Goal: Task Accomplishment & Management: Complete application form

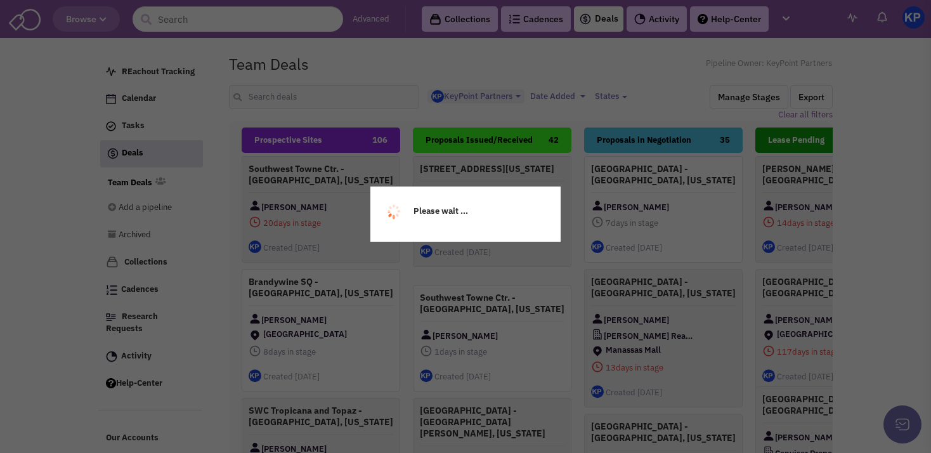
select select "1900"
select select
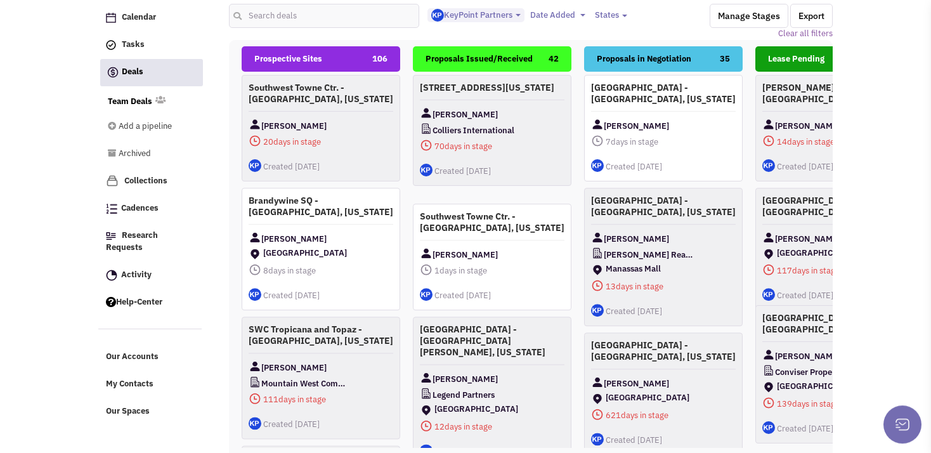
scroll to position [147, 0]
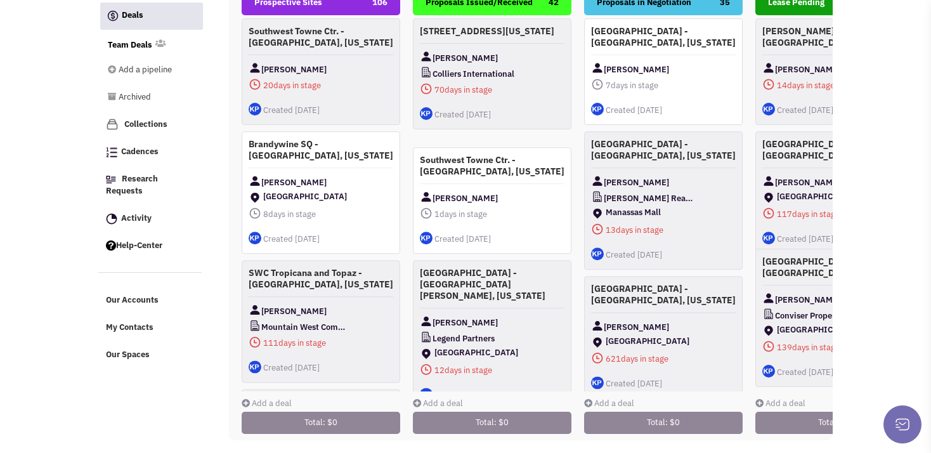
click at [280, 398] on link "Add a deal" at bounding box center [267, 403] width 50 height 11
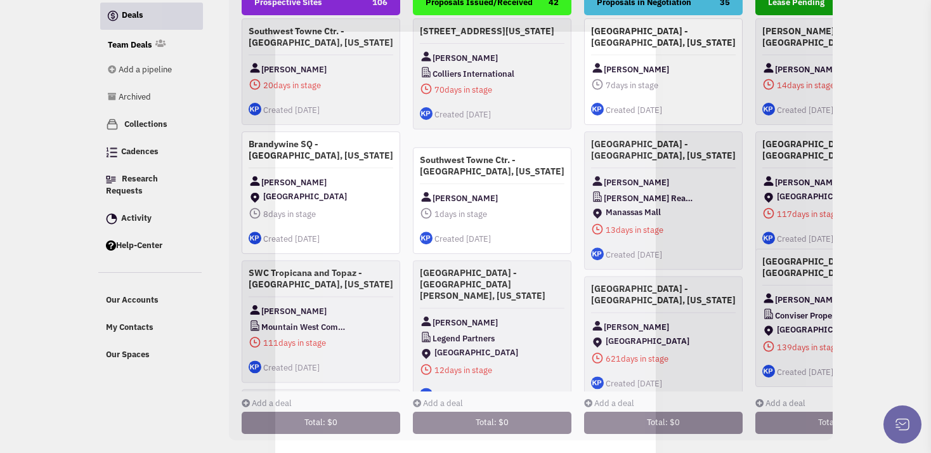
scroll to position [0, 0]
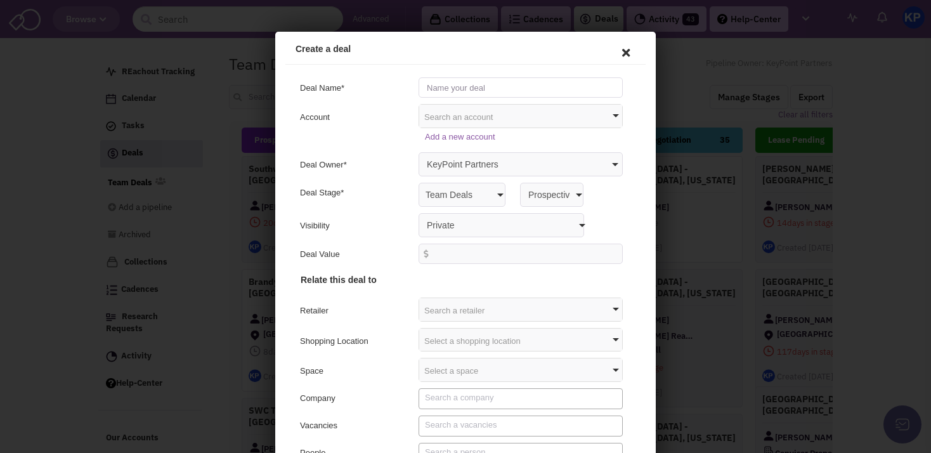
click at [437, 86] on input "text" at bounding box center [519, 86] width 204 height 20
click at [439, 91] on input "[STREET_ADDRESS][PERSON_NAME] -" at bounding box center [519, 86] width 204 height 20
click at [498, 85] on input "[STREET_ADDRESS][PERSON_NAME] -" at bounding box center [519, 86] width 204 height 20
type input "[STREET_ADDRESS][PERSON_NAME] - [GEOGRAPHIC_DATA], [US_STATE]"
click at [417, 211] on select "Private Anyone with access to this pipeline" at bounding box center [500, 223] width 166 height 24
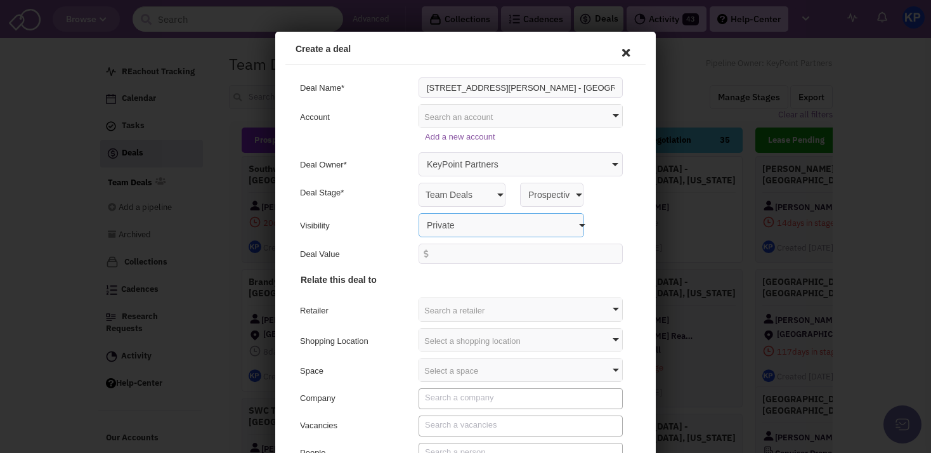
select select "false"
click option "Anyone with access to this pipeline" at bounding box center [275, 32] width 0 height 0
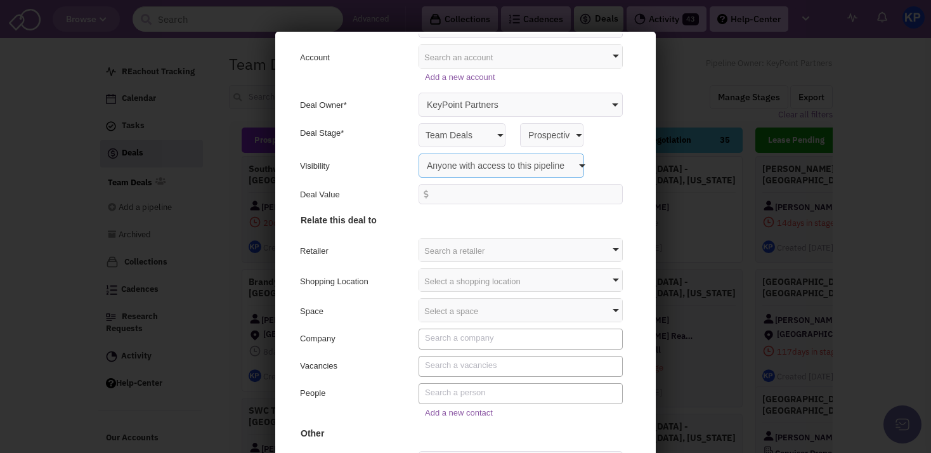
scroll to position [66, 0]
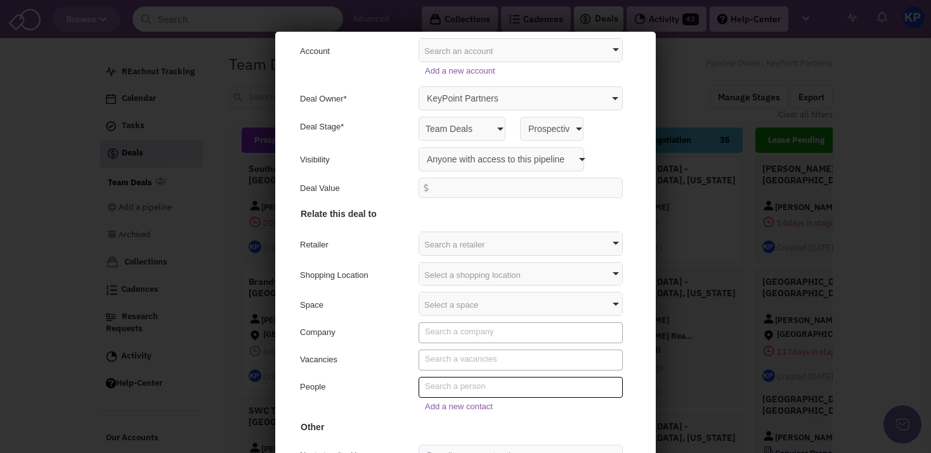
click at [430, 383] on textarea "Search" at bounding box center [520, 384] width 195 height 11
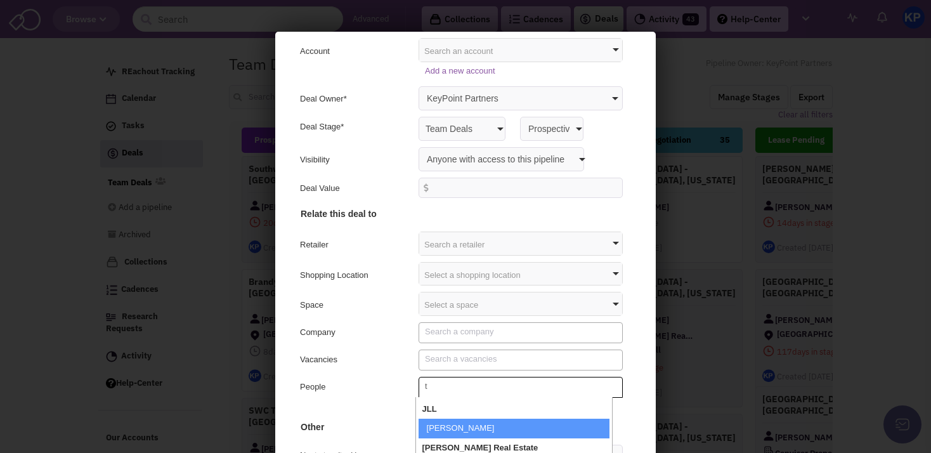
click at [430, 383] on textarea "t" at bounding box center [520, 384] width 195 height 11
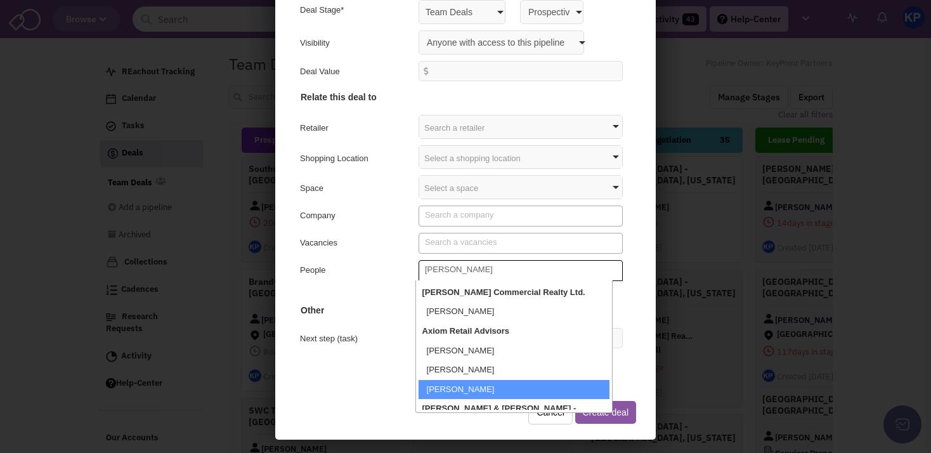
scroll to position [108, 0]
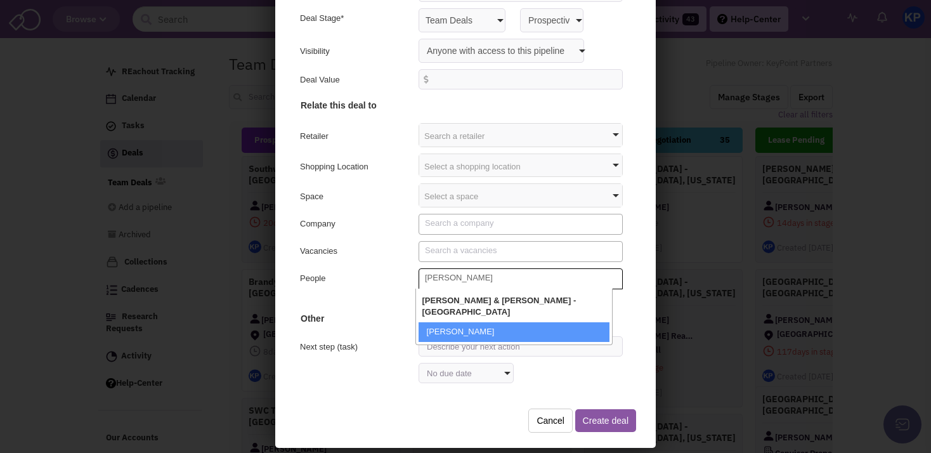
type textarea "[PERSON_NAME]"
select select "0_70820_false_false"
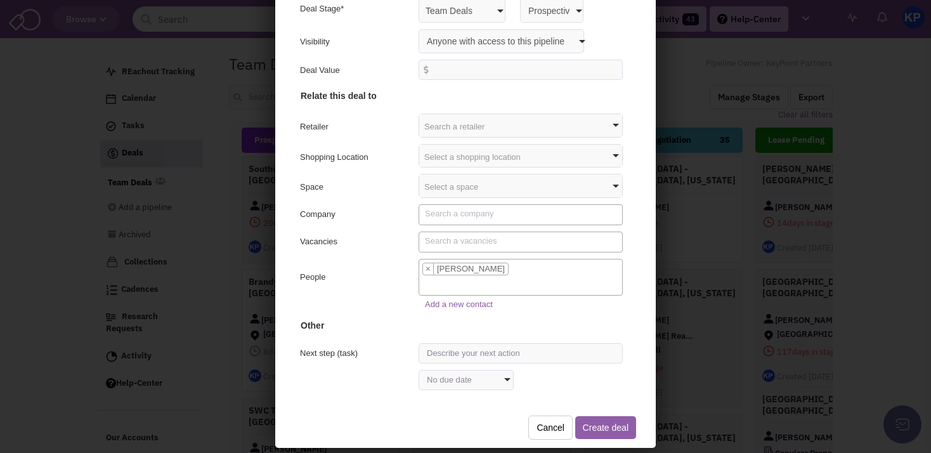
click at [590, 429] on button "Create deal" at bounding box center [604, 425] width 61 height 23
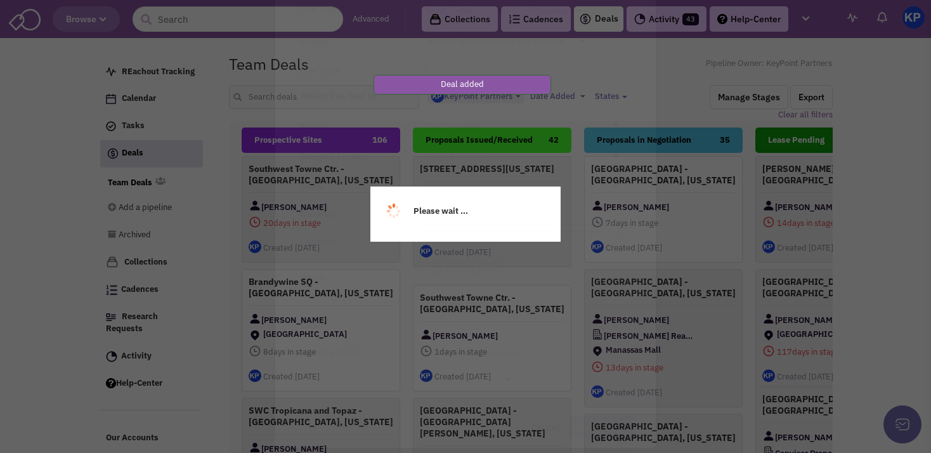
scroll to position [0, 0]
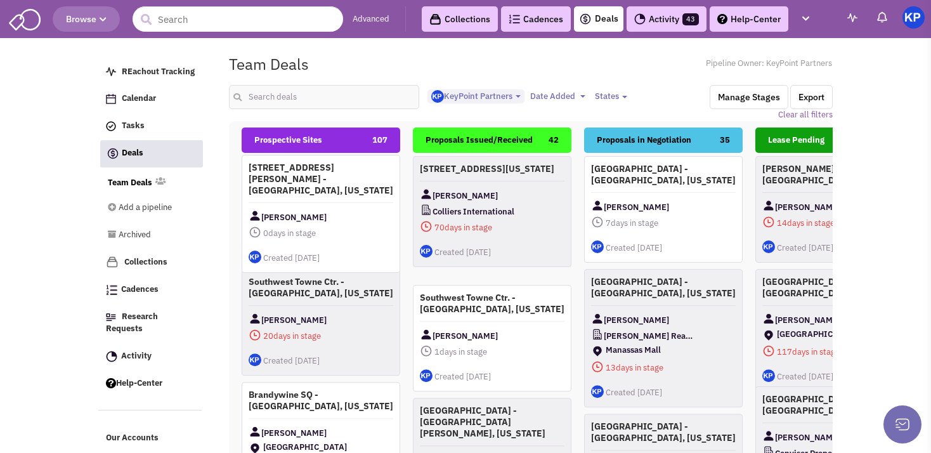
click at [334, 192] on div "[STREET_ADDRESS][PERSON_NAME] - [GEOGRAPHIC_DATA], [US_STATE] [PERSON_NAME] 0 d…" at bounding box center [321, 214] width 159 height 118
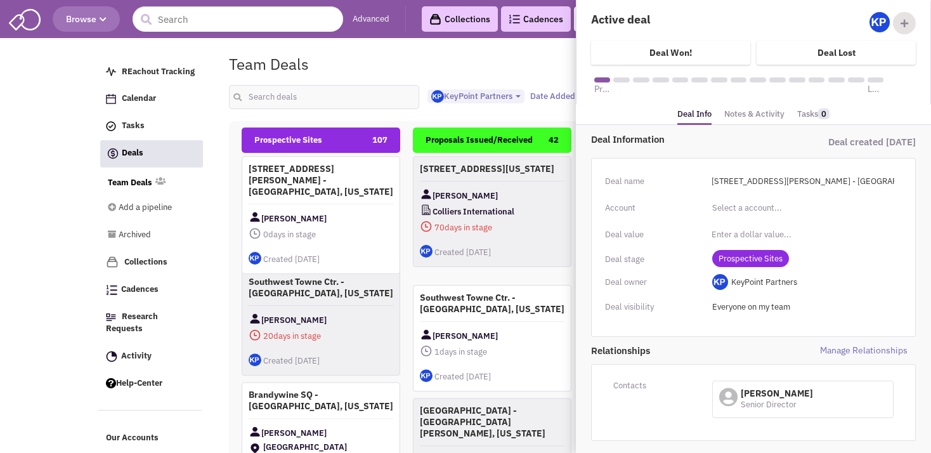
click at [740, 118] on link "Notes & Activity" at bounding box center [755, 114] width 60 height 18
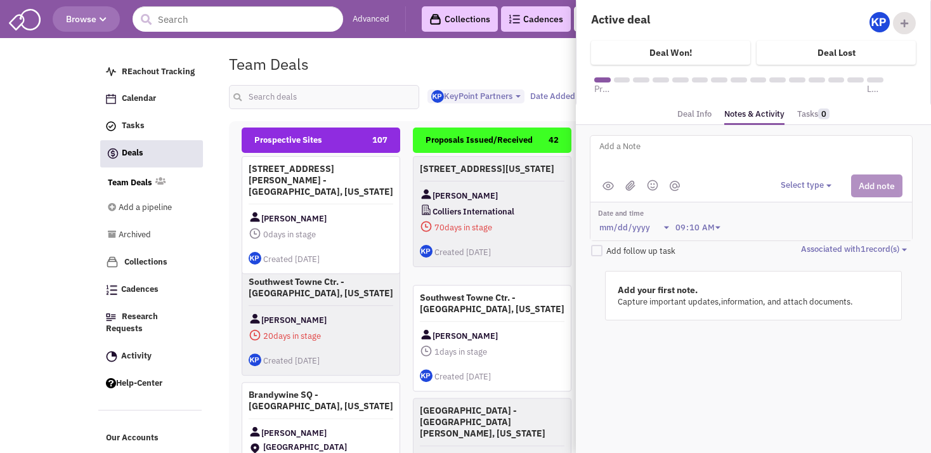
click at [631, 190] on li at bounding box center [630, 186] width 15 height 16
click at [631, 183] on img at bounding box center [631, 185] width 10 height 11
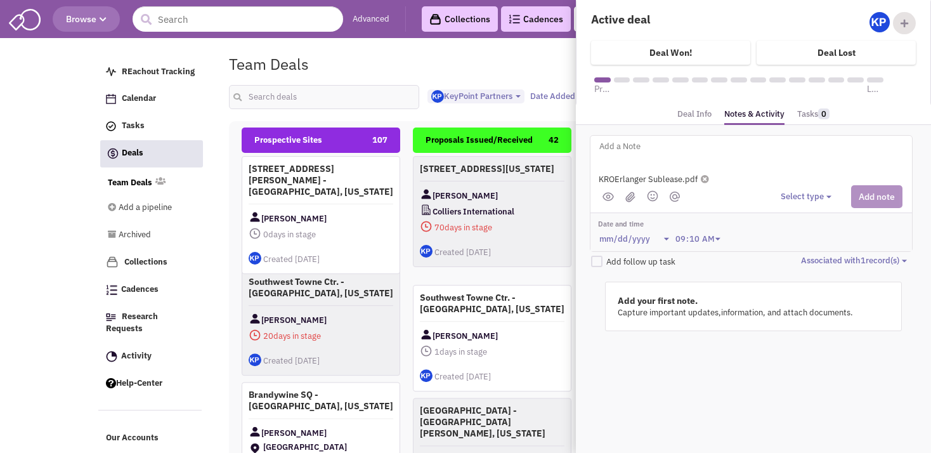
click at [681, 156] on textarea at bounding box center [755, 156] width 314 height 35
type textarea "[DATE]- Requested info."
click at [793, 199] on button "Select type" at bounding box center [808, 197] width 55 height 12
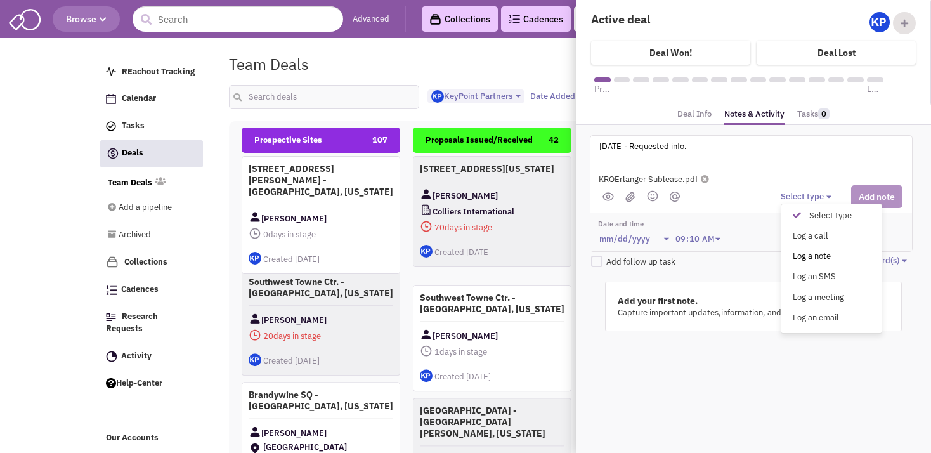
click at [803, 258] on div "Log a note" at bounding box center [800, 257] width 31 height 12
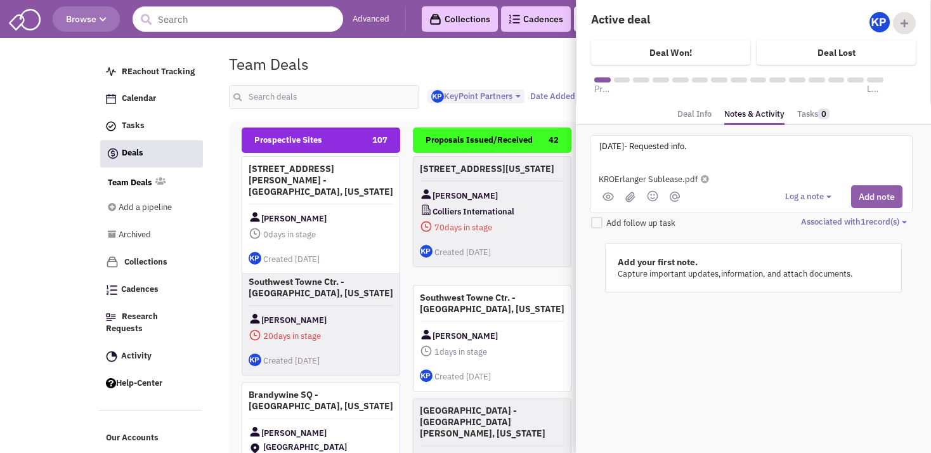
click at [869, 197] on button "Add note" at bounding box center [876, 196] width 51 height 23
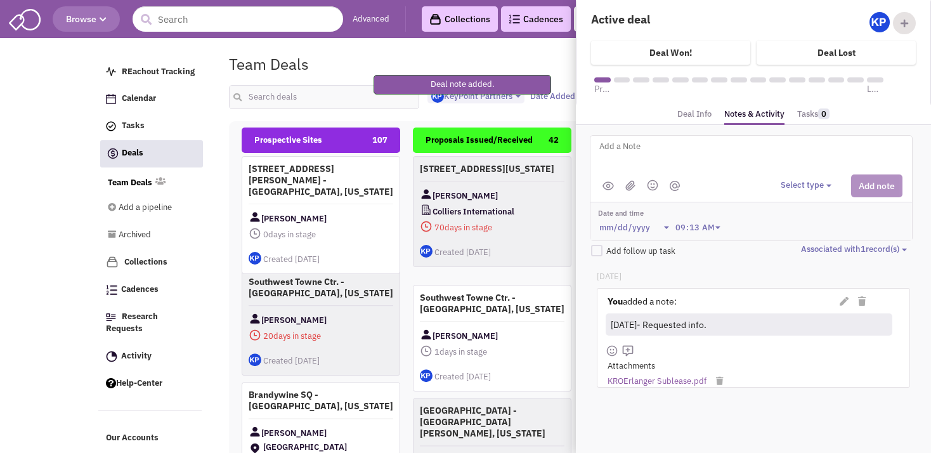
click at [371, 60] on div "Team Deals Pipeline Owner: KeyPoint Partners" at bounding box center [531, 63] width 621 height 29
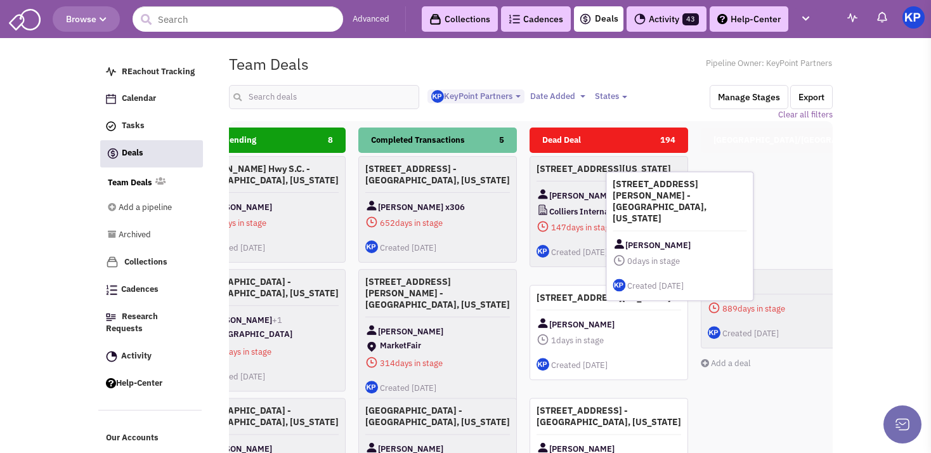
scroll to position [0, 588]
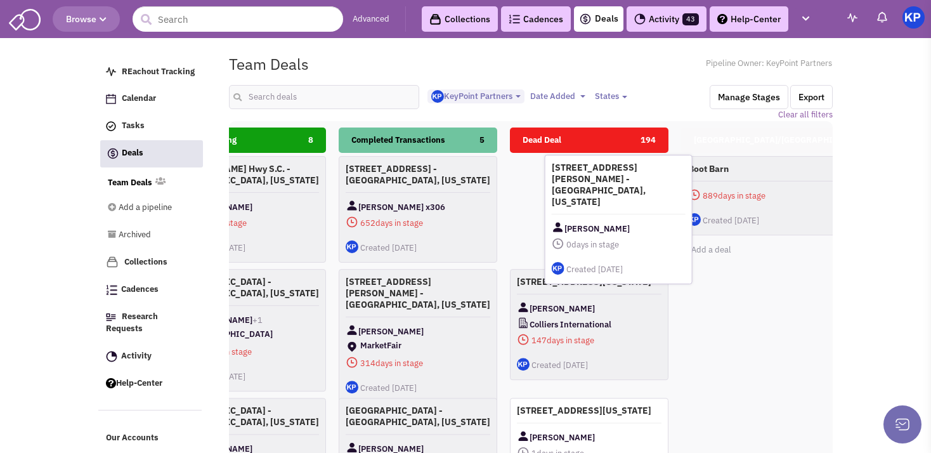
drag, startPoint x: 323, startPoint y: 182, endPoint x: 608, endPoint y: 190, distance: 285.0
click at [608, 190] on h4 "[STREET_ADDRESS][PERSON_NAME] - [GEOGRAPHIC_DATA], [US_STATE]" at bounding box center [619, 185] width 134 height 46
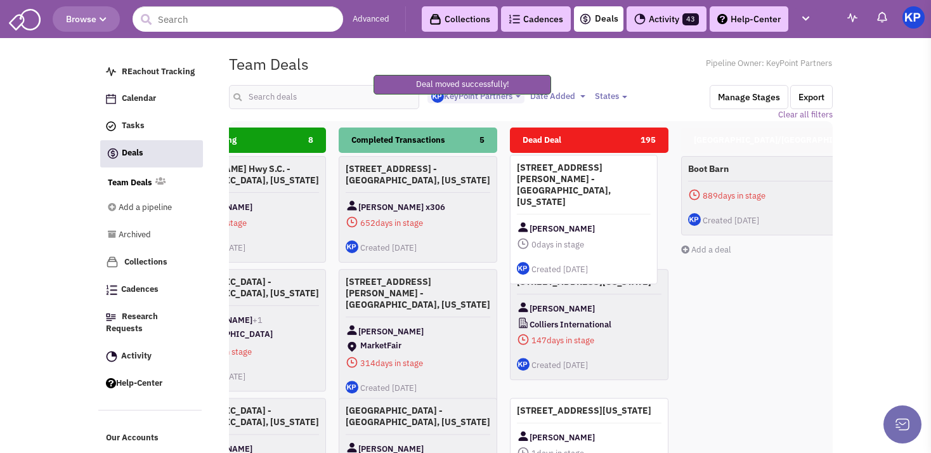
click at [608, 190] on div "[STREET_ADDRESS][PERSON_NAME] - [GEOGRAPHIC_DATA], [US_STATE] [PERSON_NAME] 0 d…" at bounding box center [584, 219] width 148 height 129
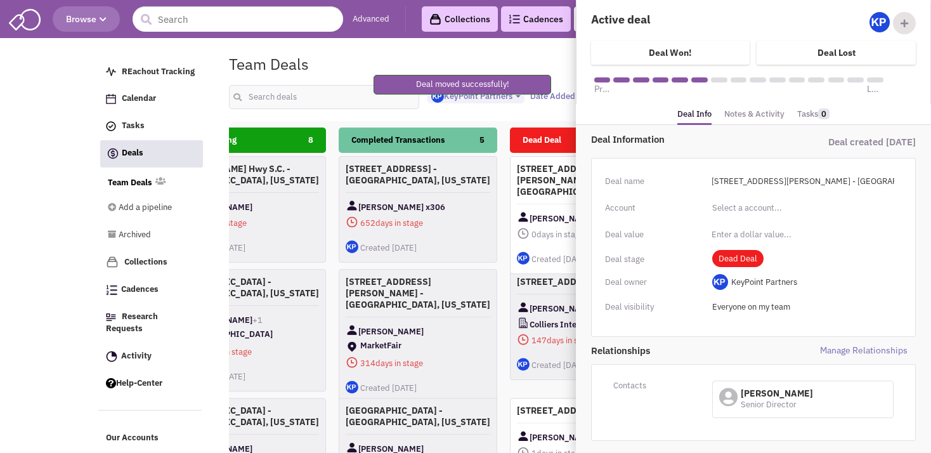
click at [747, 118] on link "Notes & Activity" at bounding box center [755, 114] width 60 height 18
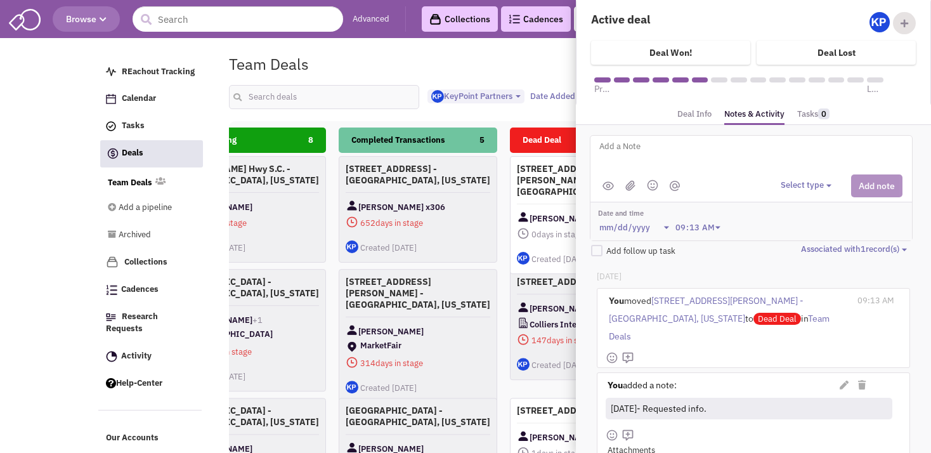
click at [709, 165] on textarea at bounding box center [755, 156] width 314 height 35
type textarea "[DATE]- Kroger will not provide any TI."
click at [793, 181] on button "Select type" at bounding box center [808, 186] width 55 height 12
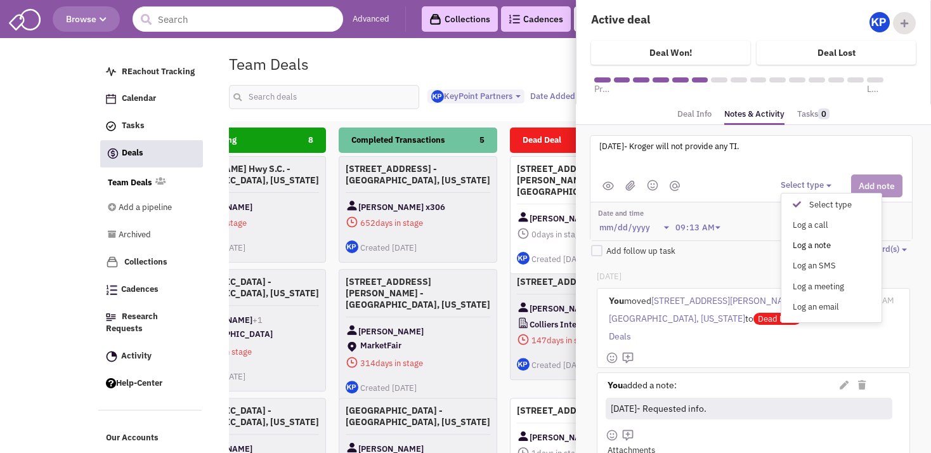
click at [800, 240] on div "Log a note" at bounding box center [800, 246] width 31 height 12
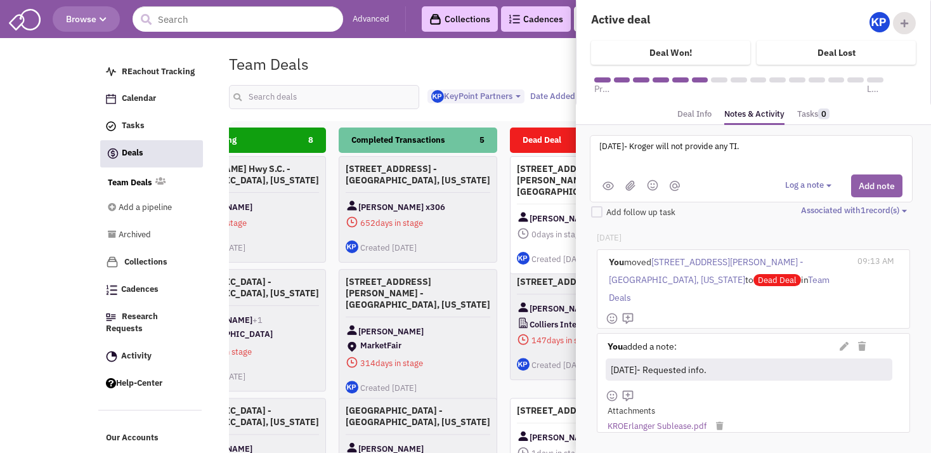
click at [862, 185] on button "Add note" at bounding box center [876, 185] width 51 height 23
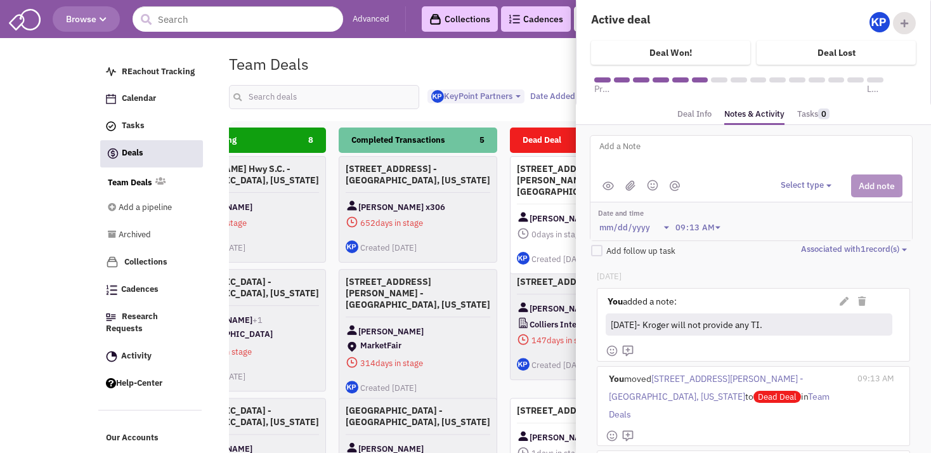
click at [453, 48] on div "Please wait ... REachout Tracking Calendar Tasks Completed Tasks Deals Team Dea…" at bounding box center [465, 49] width 735 height 13
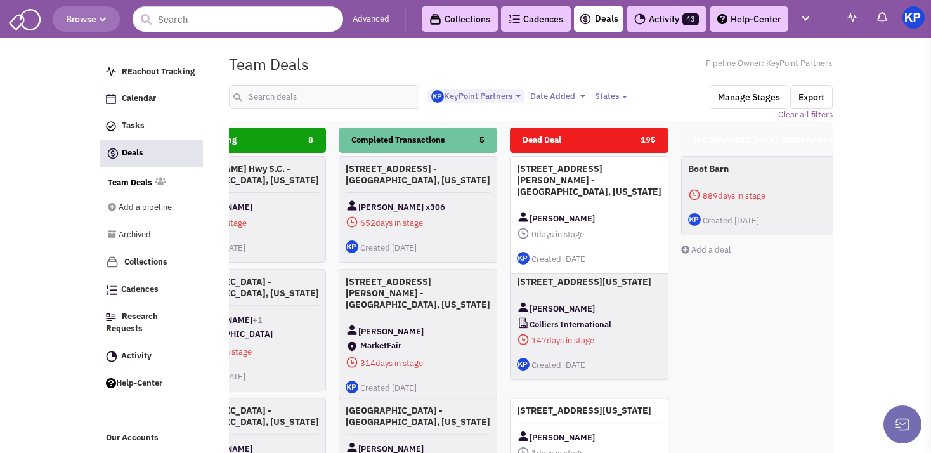
click at [914, 21] on img at bounding box center [914, 17] width 22 height 22
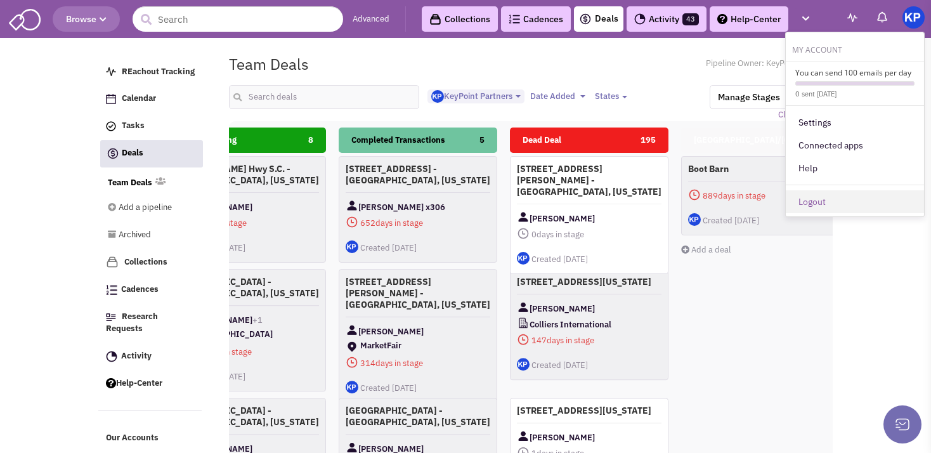
click at [829, 192] on link "Logout" at bounding box center [855, 201] width 138 height 23
